Goal: Complete application form: Complete application form

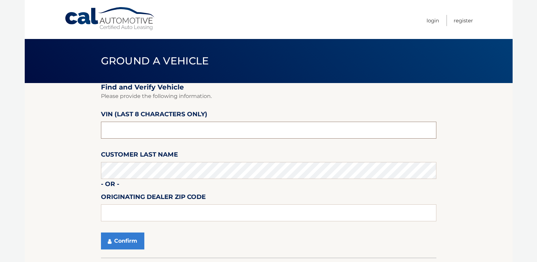
click at [139, 132] on input "text" at bounding box center [269, 130] width 336 height 17
click at [114, 242] on button "Confirm" at bounding box center [122, 241] width 43 height 17
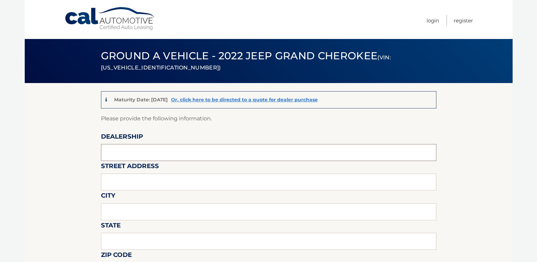
drag, startPoint x: 127, startPoint y: 146, endPoint x: 99, endPoint y: 154, distance: 28.9
click at [127, 146] on input "text" at bounding box center [269, 152] width 336 height 17
type input "BURLINGTON CDJR"
click at [150, 184] on input "text" at bounding box center [269, 182] width 336 height 17
type input "4395 ROUTE 130 SOUTH"
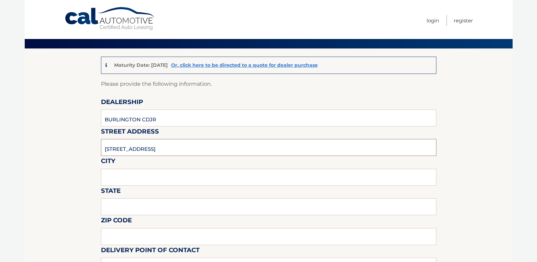
scroll to position [68, 0]
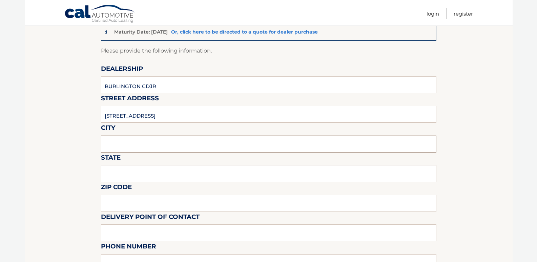
click at [119, 144] on input "text" at bounding box center [269, 144] width 336 height 17
type input "BURLINGTON"
click at [142, 172] on input "text" at bounding box center [269, 173] width 336 height 17
type input "NJ"
click at [129, 201] on input "08360" at bounding box center [269, 203] width 336 height 17
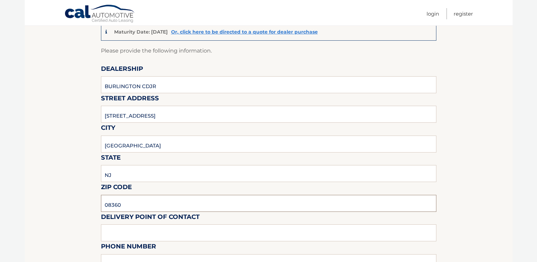
click at [129, 201] on input "08360" at bounding box center [269, 203] width 336 height 17
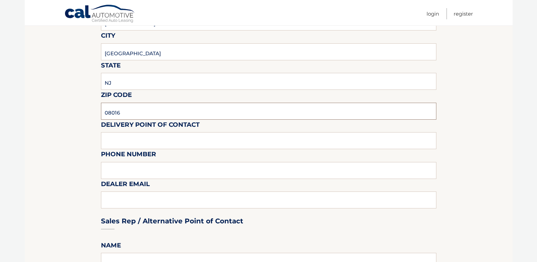
scroll to position [170, 0]
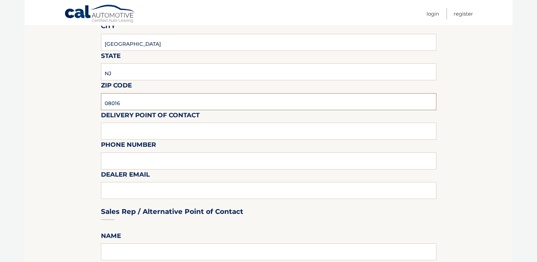
type input "08016"
click at [135, 130] on input "text" at bounding box center [269, 131] width 336 height 17
type input "EMILIO"
click at [146, 159] on input "text" at bounding box center [269, 161] width 336 height 17
type input "609-871-2800"
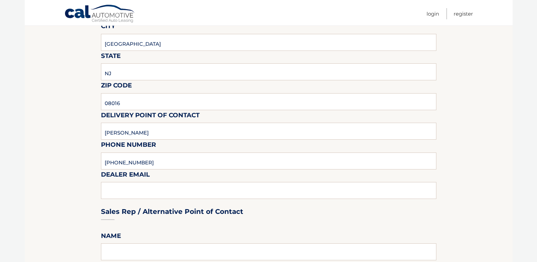
click at [144, 193] on div "Sales Rep / Alternative Point of Contact" at bounding box center [269, 199] width 336 height 48
click at [124, 187] on div "Sales Rep / Alternative Point of Contact" at bounding box center [269, 199] width 336 height 48
click at [113, 194] on div "Sales Rep / Alternative Point of Contact" at bounding box center [269, 199] width 336 height 48
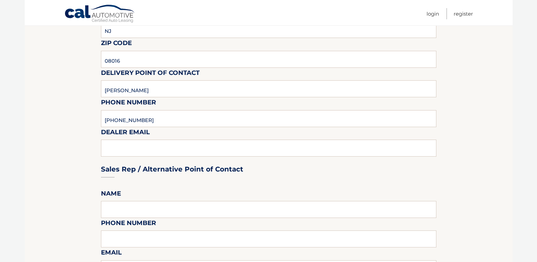
scroll to position [271, 0]
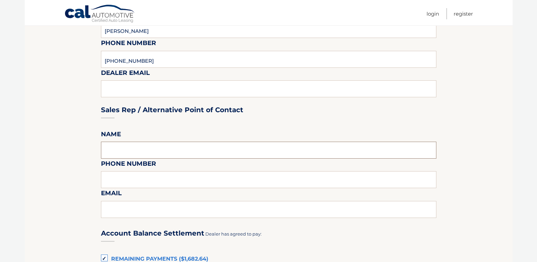
click at [118, 152] on input "text" at bounding box center [269, 150] width 336 height 17
type input "FREEMAN"
click at [132, 179] on input "text" at bounding box center [269, 179] width 336 height 17
type input "609-871-2800"
click at [121, 210] on input "text" at bounding box center [269, 209] width 336 height 17
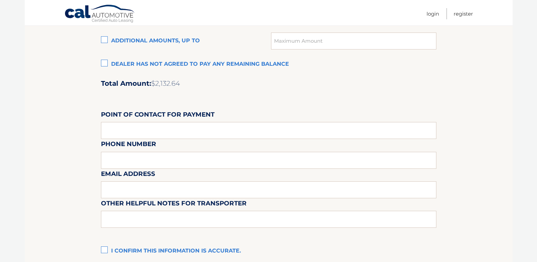
scroll to position [542, 0]
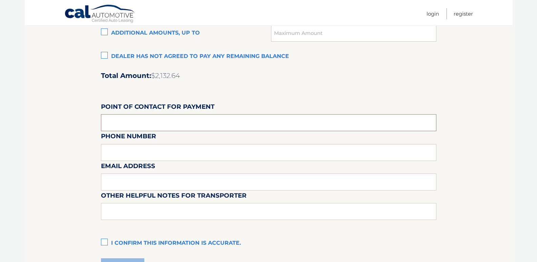
click at [119, 118] on input "text" at bounding box center [269, 122] width 336 height 17
click at [114, 155] on div "Email Address" at bounding box center [269, 145] width 336 height 29
click at [109, 153] on div "Email Address" at bounding box center [269, 145] width 336 height 29
click at [114, 156] on div "Email Address" at bounding box center [269, 145] width 336 height 29
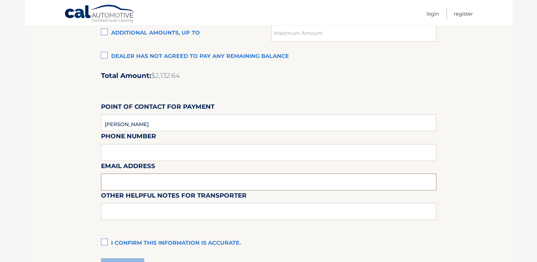
click at [112, 180] on input "text" at bounding box center [269, 182] width 336 height 17
click at [126, 121] on input "EMILIO" at bounding box center [269, 122] width 336 height 17
type input "ROBIN MOSELY"
click at [147, 192] on label "Other helpful notes for transporter" at bounding box center [174, 197] width 146 height 13
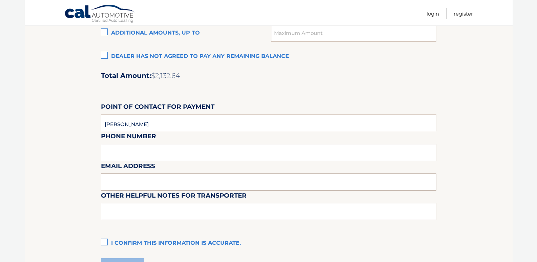
click at [146, 183] on input "text" at bounding box center [269, 182] width 336 height 17
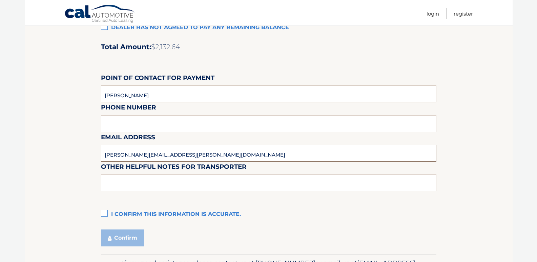
scroll to position [610, 0]
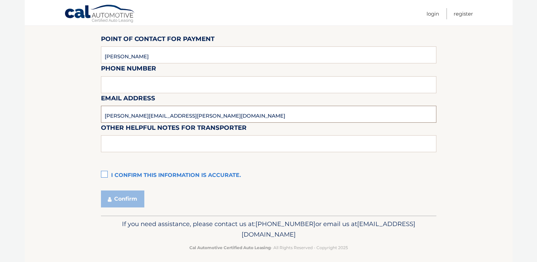
type input "ROBIN.MOSLEY@CDJROFBURLINGTON.COM"
click at [106, 176] on label "I confirm this information is accurate." at bounding box center [269, 176] width 336 height 14
click at [0, 0] on input "I confirm this information is accurate." at bounding box center [0, 0] width 0 height 0
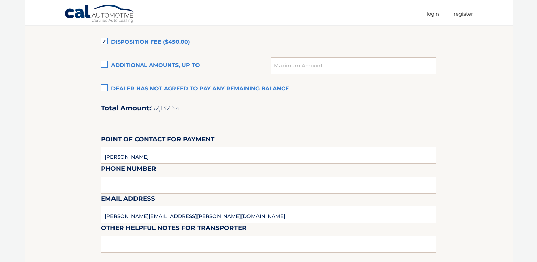
scroll to position [509, 0]
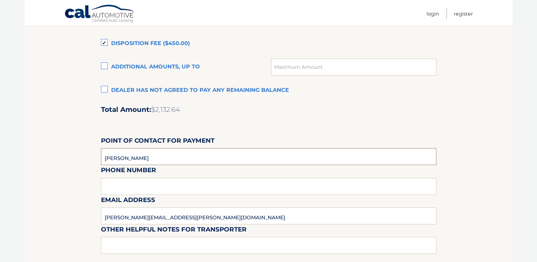
click at [138, 159] on input "ROBIN MOSELY" at bounding box center [269, 156] width 336 height 17
click at [155, 160] on input "ROBIN MOSELY" at bounding box center [269, 156] width 336 height 17
type input "ROBIN MOSLEY"
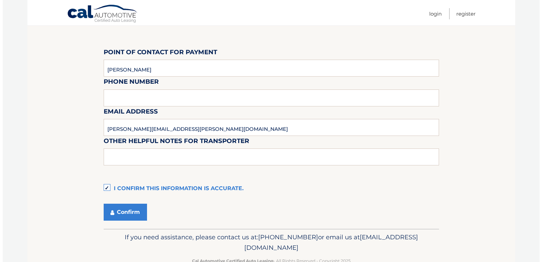
scroll to position [615, 0]
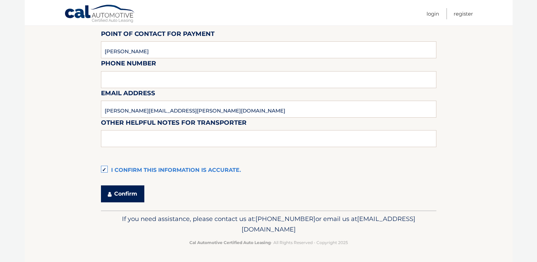
click at [126, 195] on button "Confirm" at bounding box center [122, 193] width 43 height 17
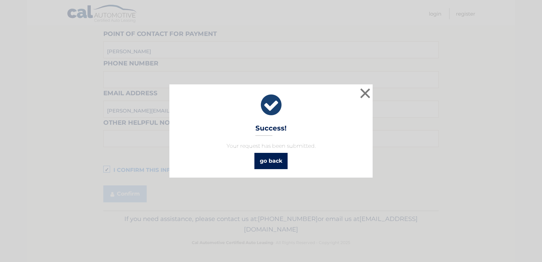
click at [268, 161] on link "go back" at bounding box center [271, 161] width 33 height 16
